Goal: Information Seeking & Learning: Check status

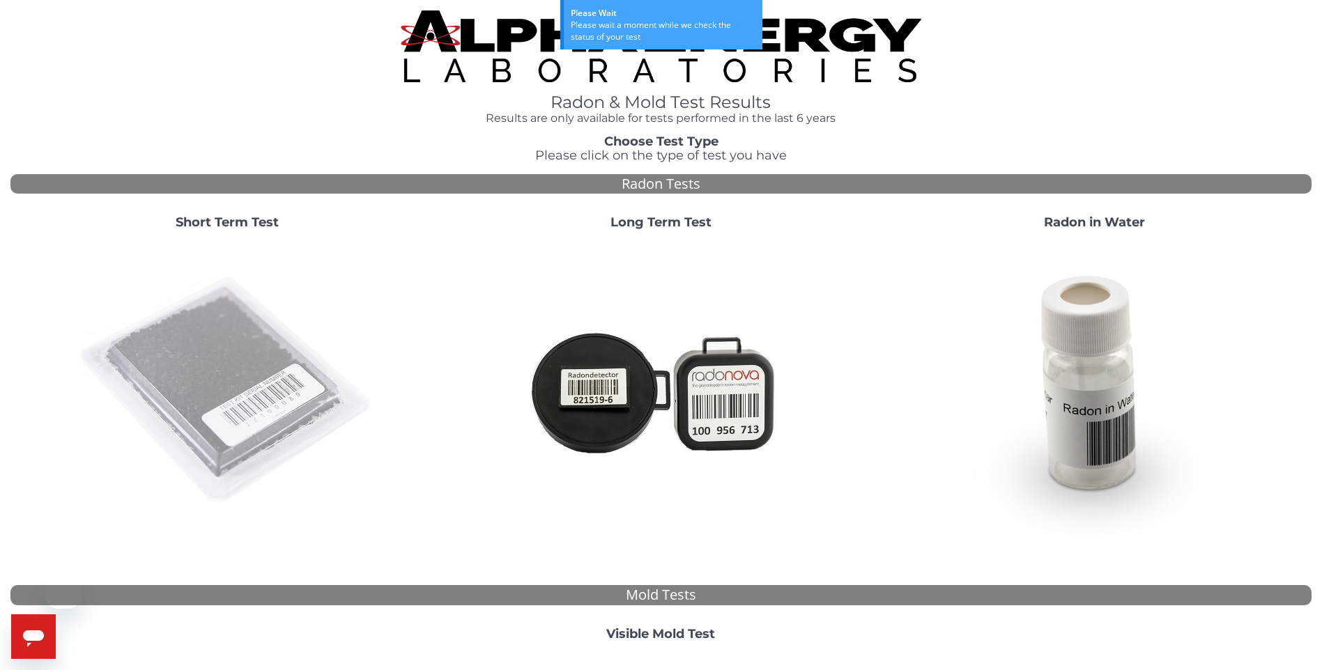
click at [305, 371] on img at bounding box center [227, 391] width 300 height 300
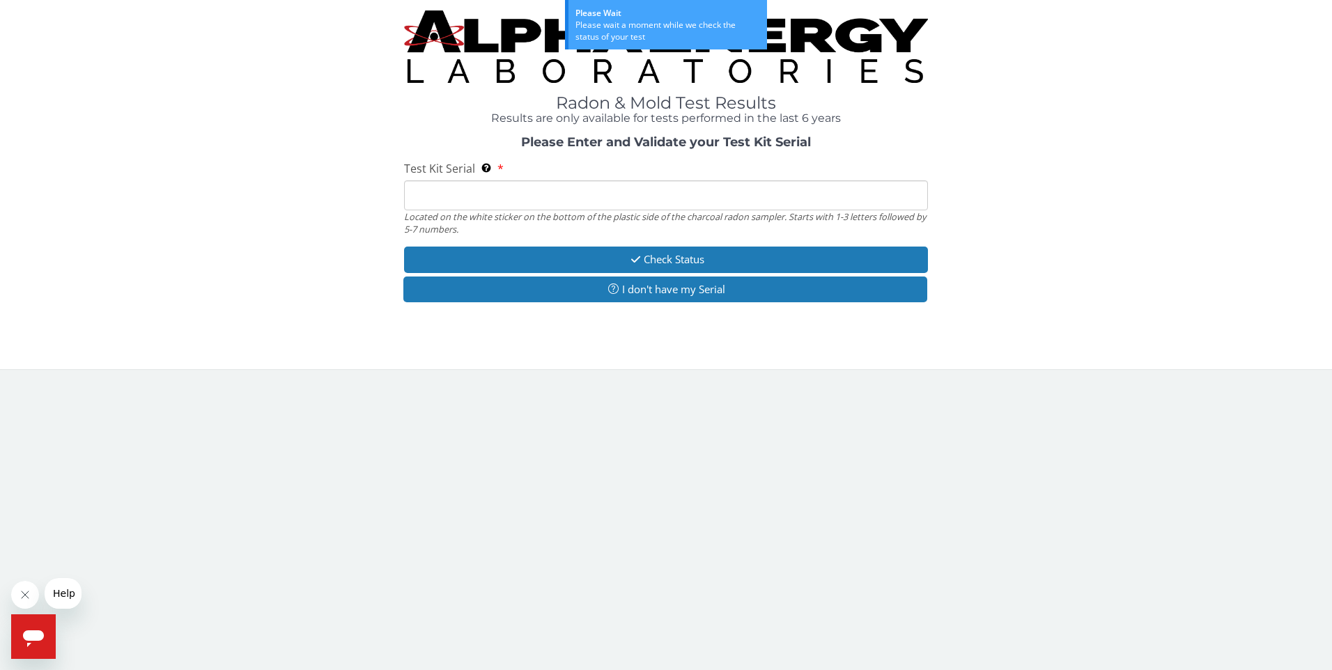
click at [518, 192] on input "Test Kit Serial Located on the white sticker on the bottom of the plastic side …" at bounding box center [666, 195] width 525 height 30
paste input "AA253244"
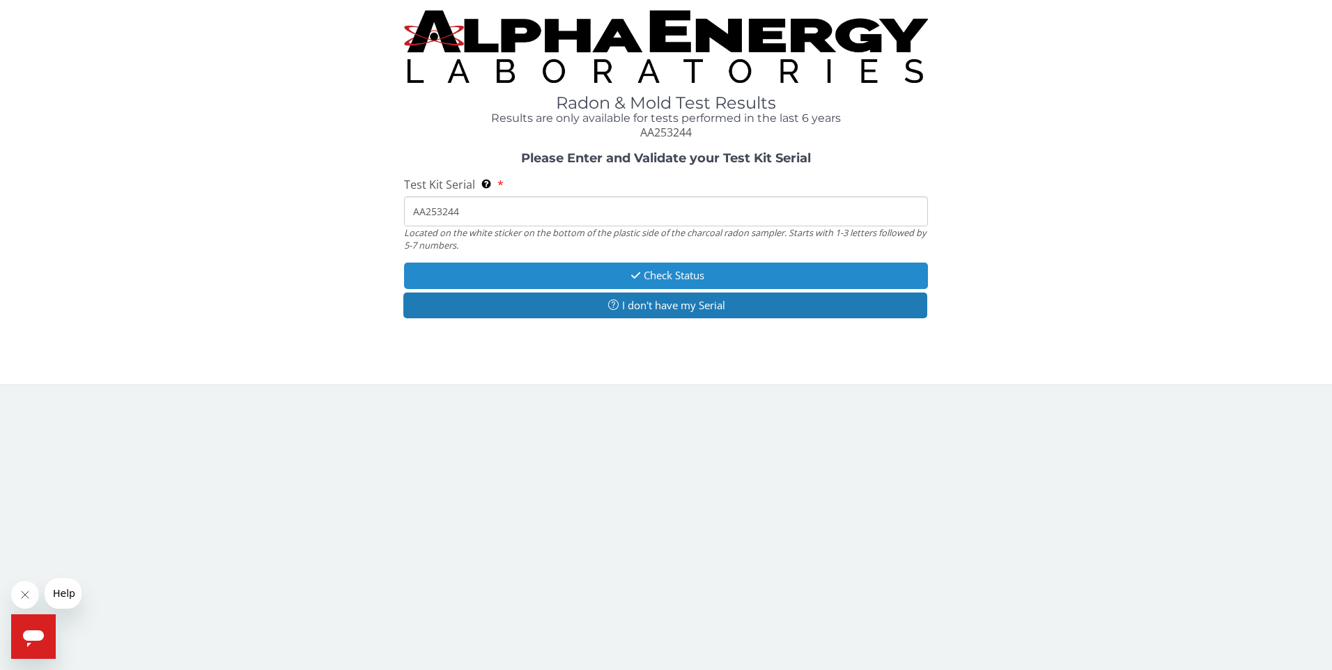
type input "AA253244"
click at [624, 271] on button "Check Status" at bounding box center [666, 276] width 525 height 26
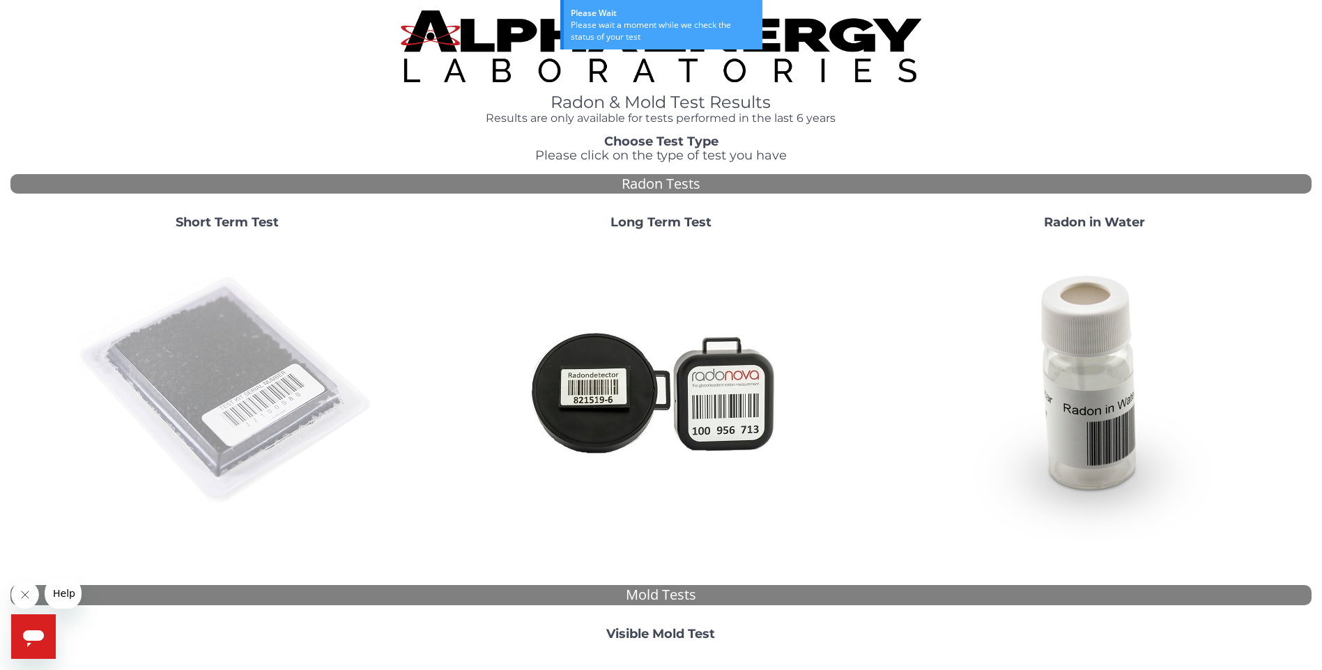
click at [232, 364] on img at bounding box center [227, 391] width 300 height 300
